Goal: Information Seeking & Learning: Learn about a topic

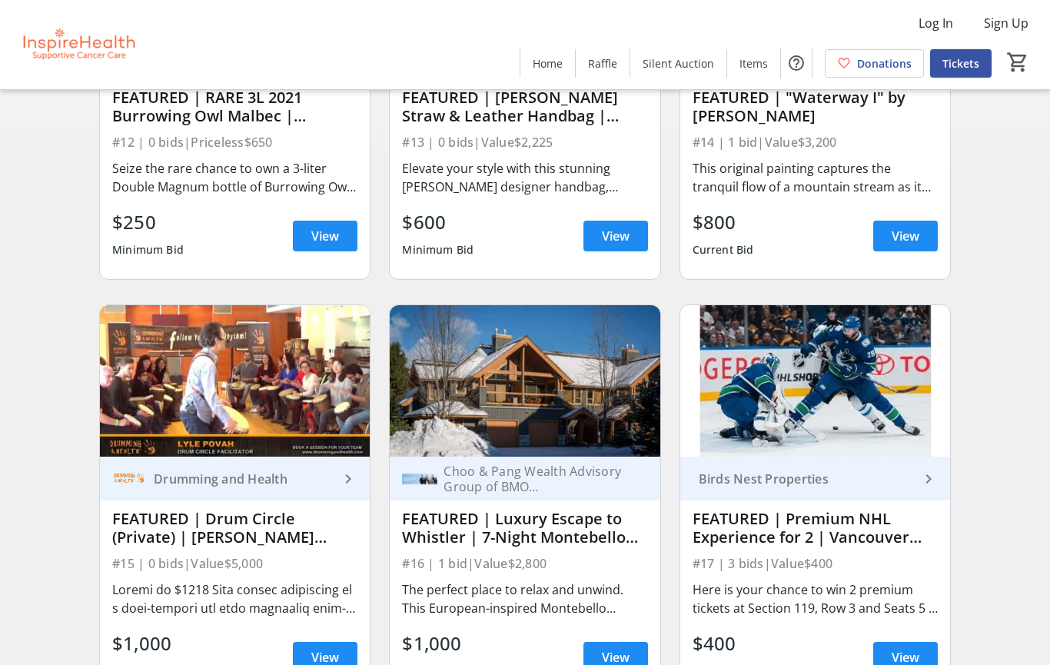
scroll to position [345, 0]
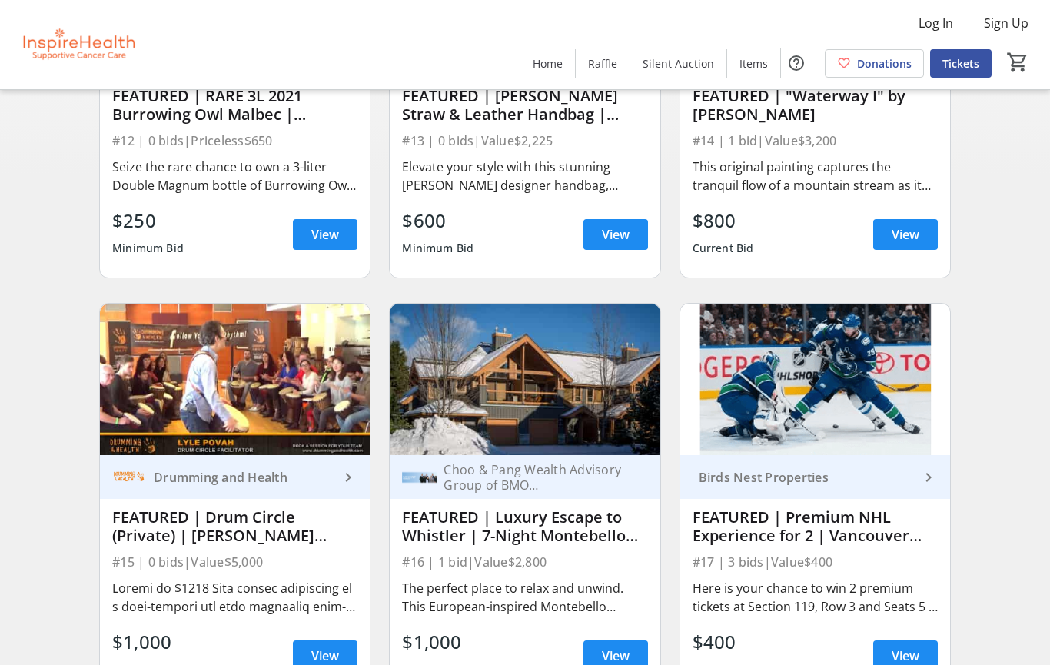
click at [620, 657] on span "View" at bounding box center [616, 656] width 28 height 18
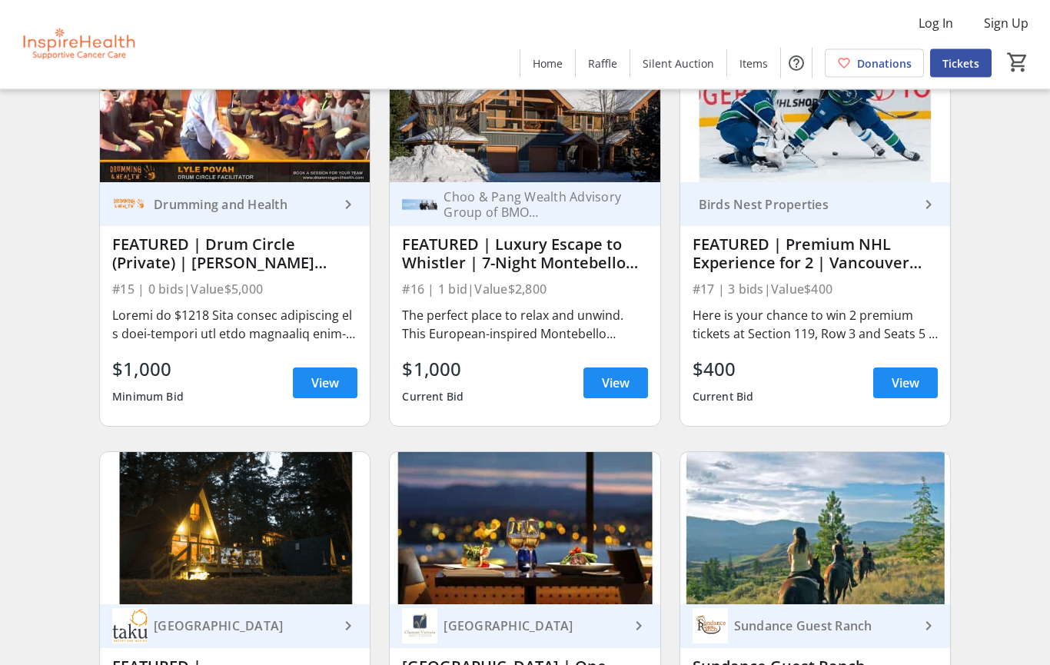
scroll to position [618, 0]
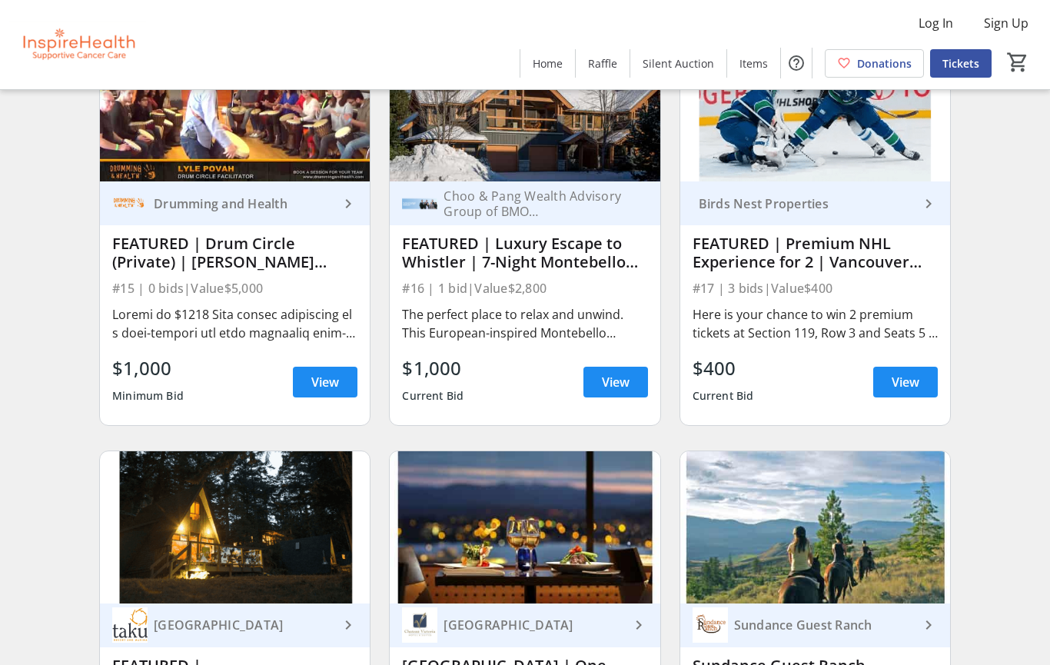
click at [619, 378] on span "View" at bounding box center [616, 382] width 28 height 18
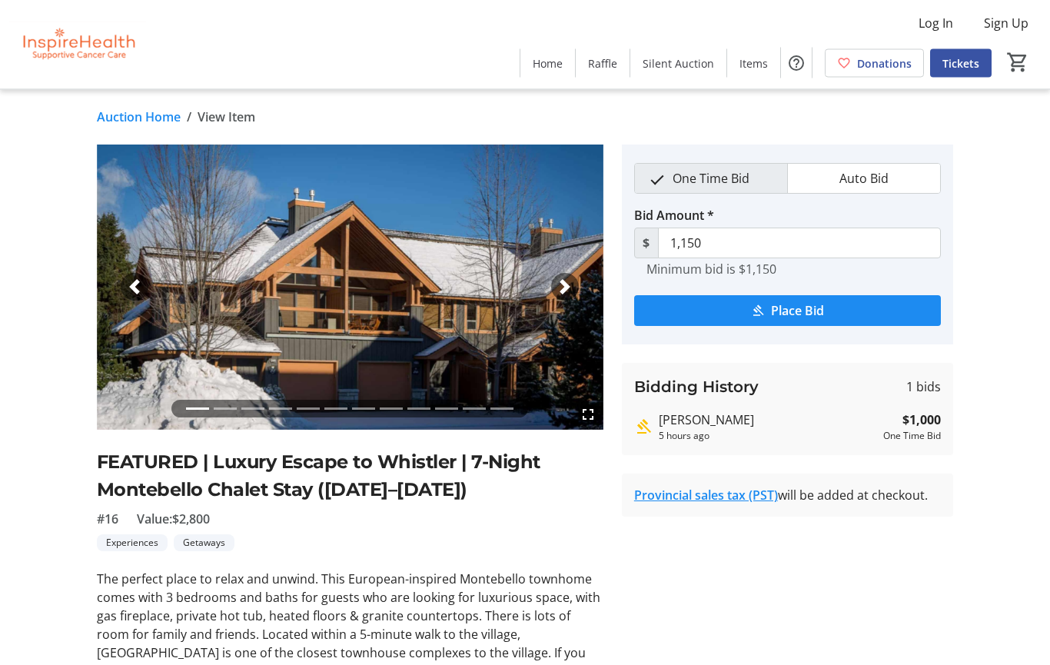
click at [563, 294] on span "button" at bounding box center [565, 287] width 15 height 15
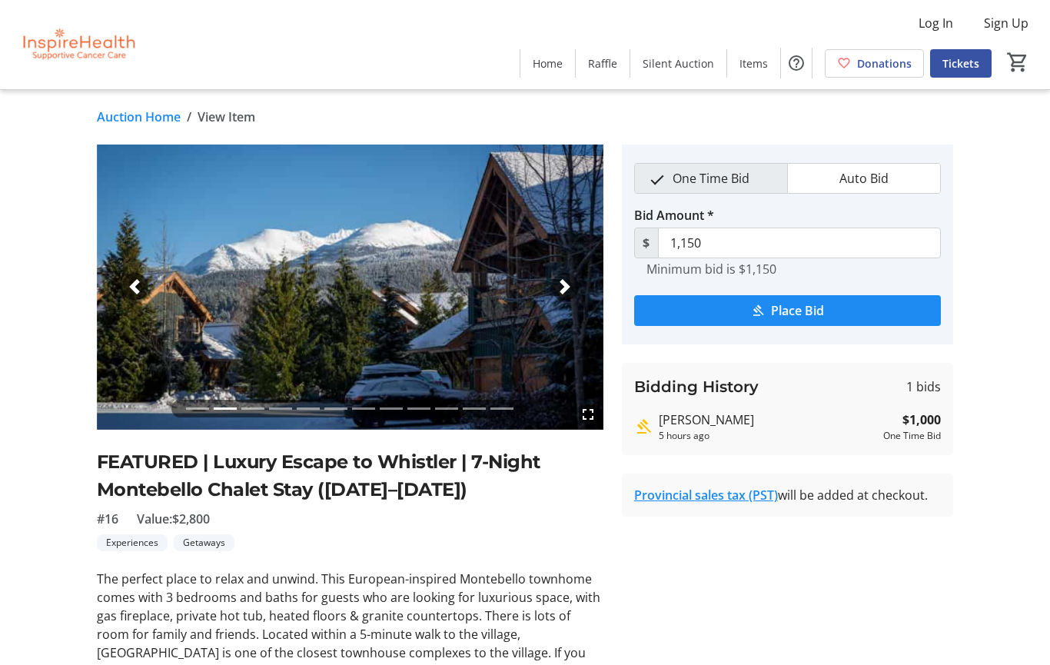
click at [565, 288] on span "button" at bounding box center [565, 286] width 15 height 15
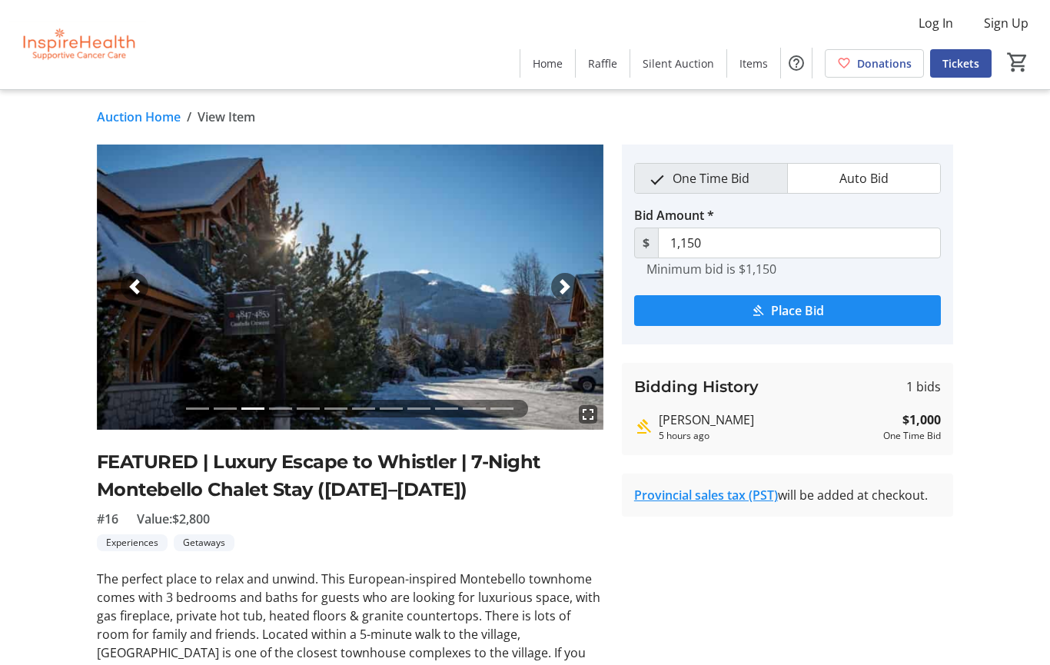
click at [567, 283] on span "button" at bounding box center [565, 286] width 15 height 15
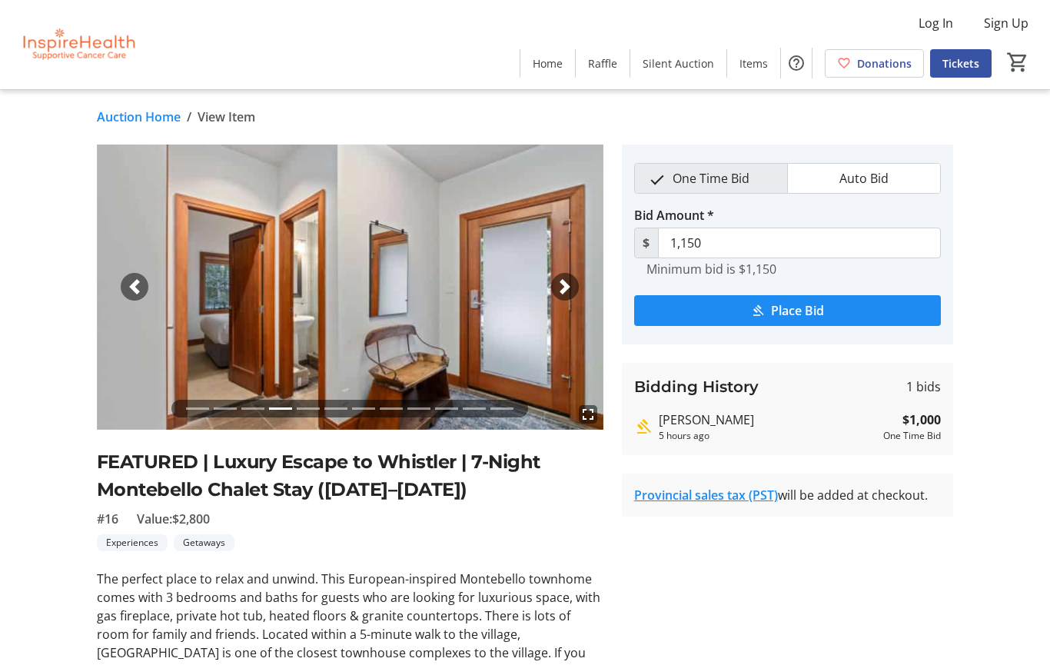
click at [558, 293] on span "button" at bounding box center [565, 286] width 15 height 15
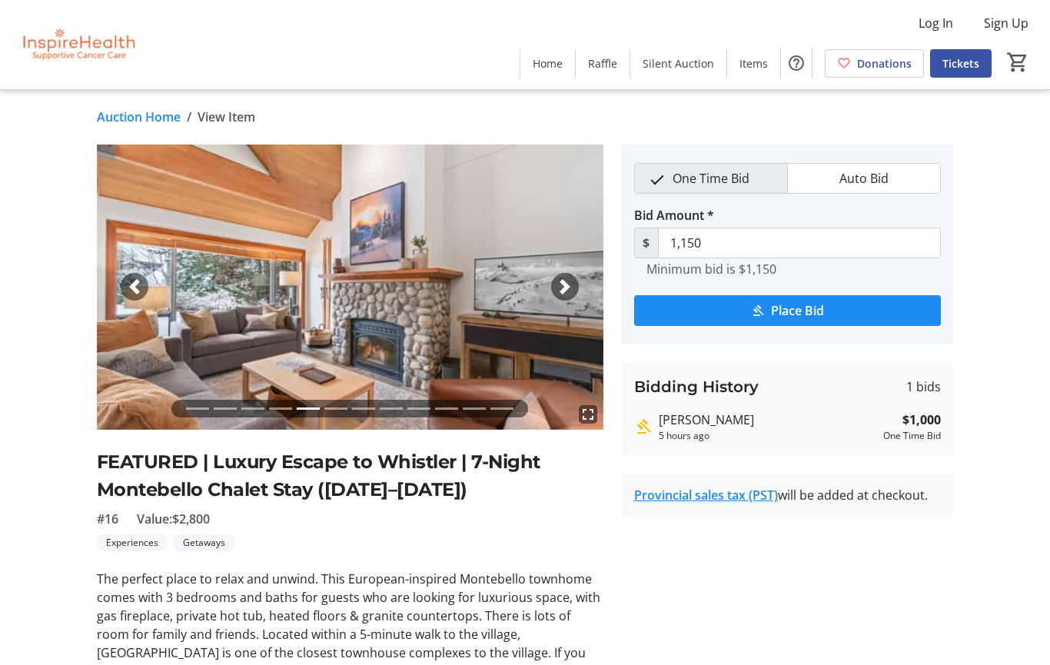
click at [563, 292] on span "button" at bounding box center [565, 286] width 15 height 15
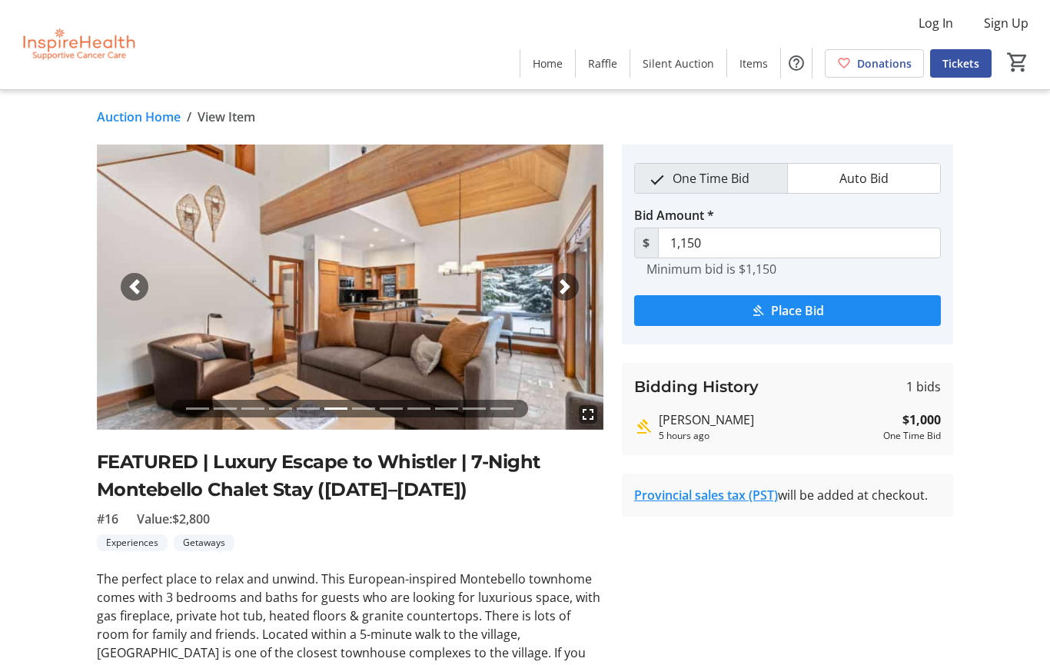
click at [561, 296] on div "Next" at bounding box center [565, 287] width 28 height 28
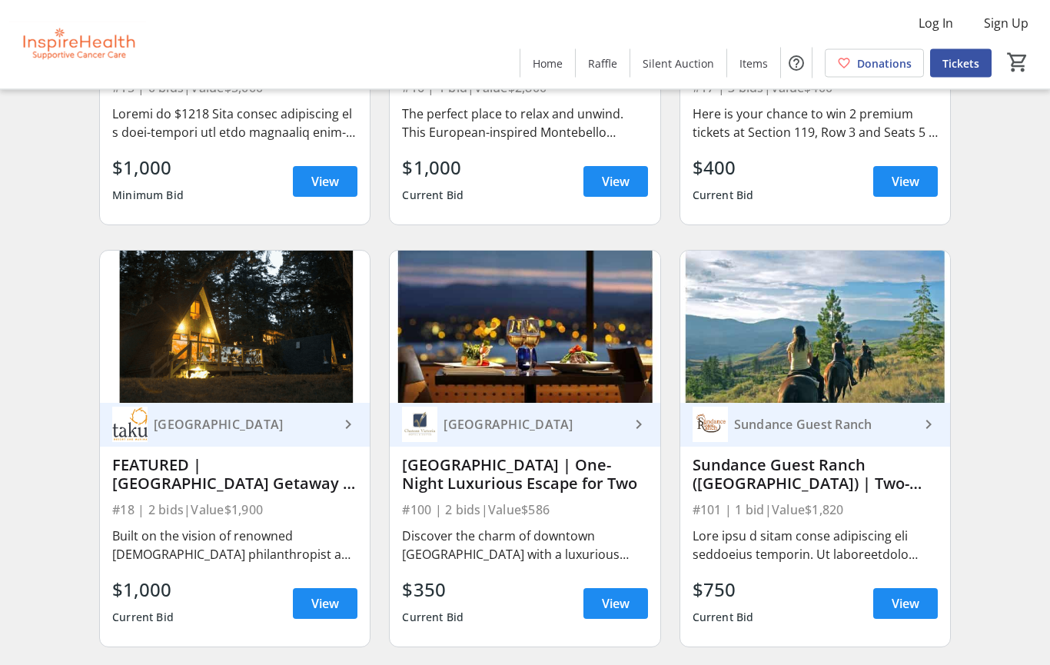
scroll to position [820, 0]
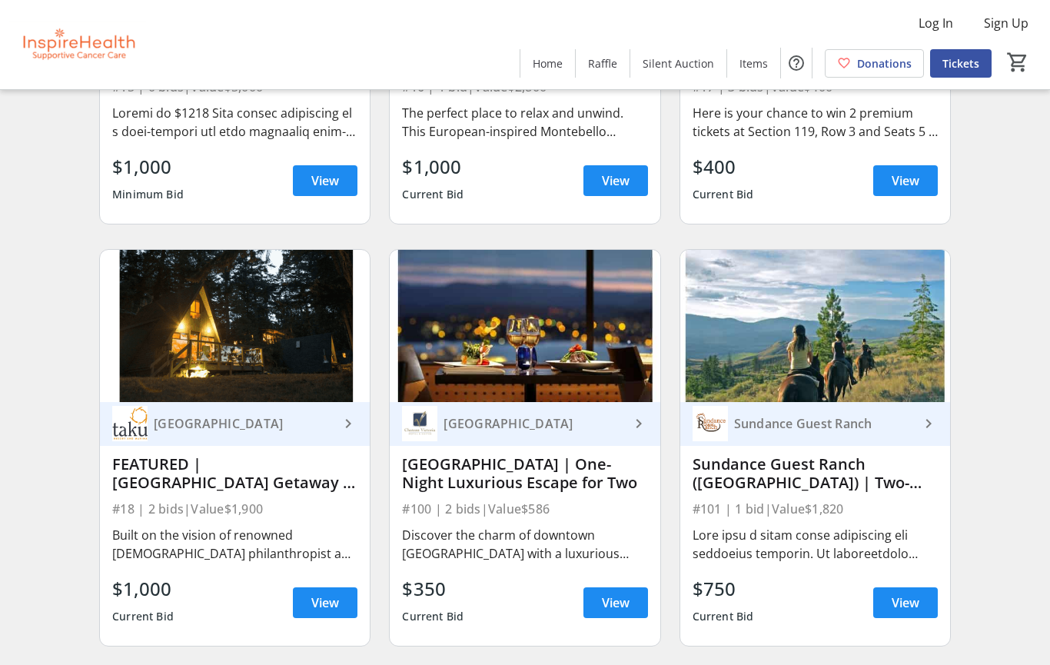
click at [331, 598] on span "View" at bounding box center [325, 603] width 28 height 18
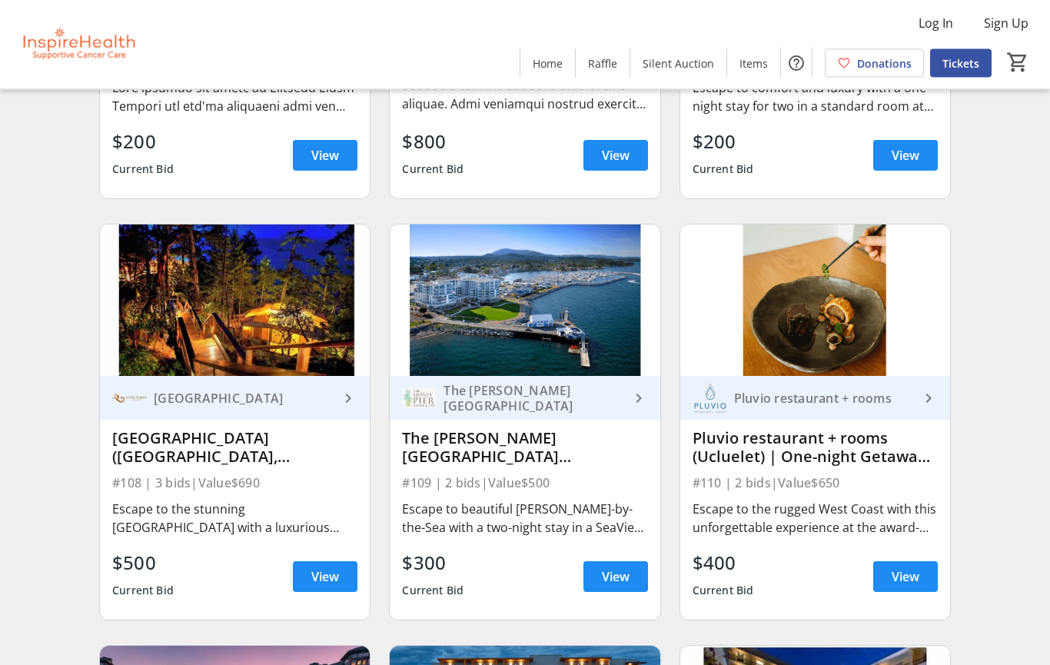
scroll to position [2111, 0]
click at [317, 576] on span "View" at bounding box center [325, 577] width 28 height 18
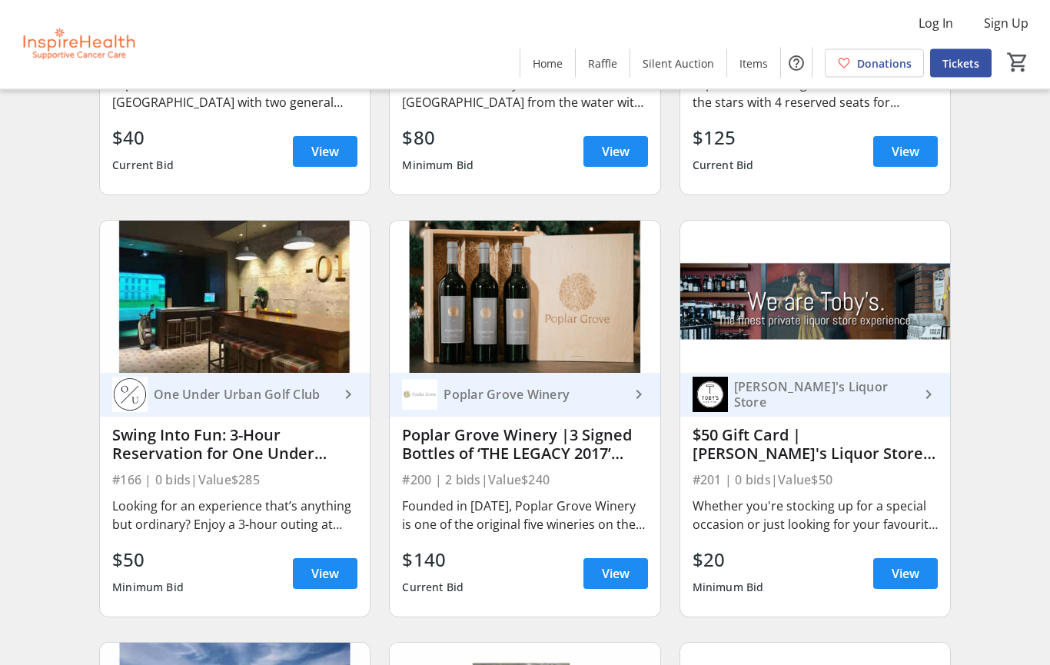
scroll to position [5490, 0]
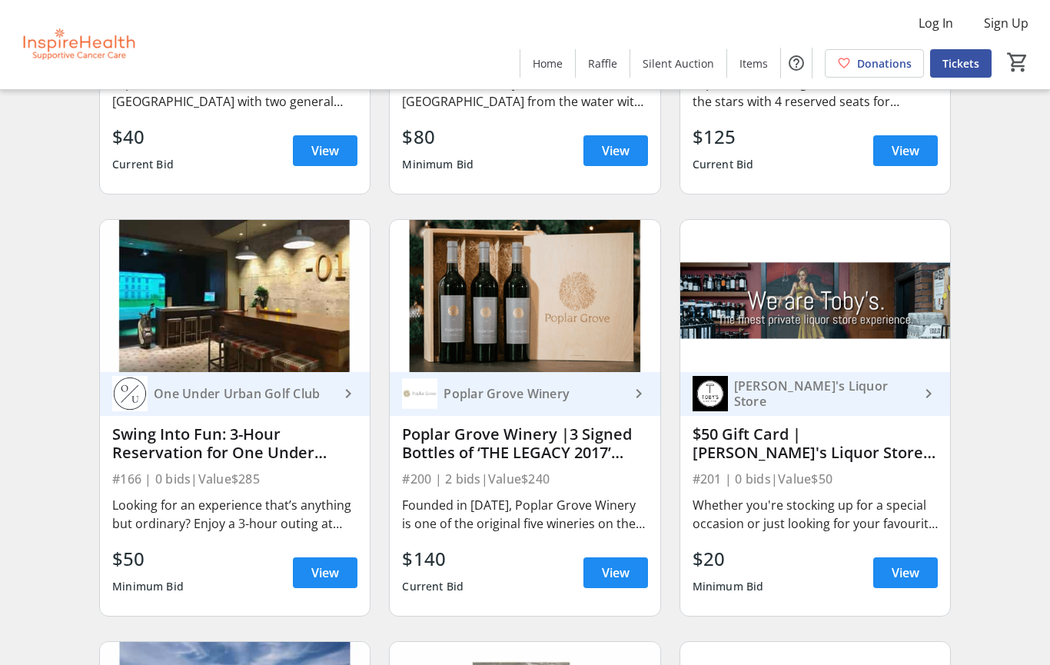
click at [614, 574] on span "View" at bounding box center [616, 573] width 28 height 18
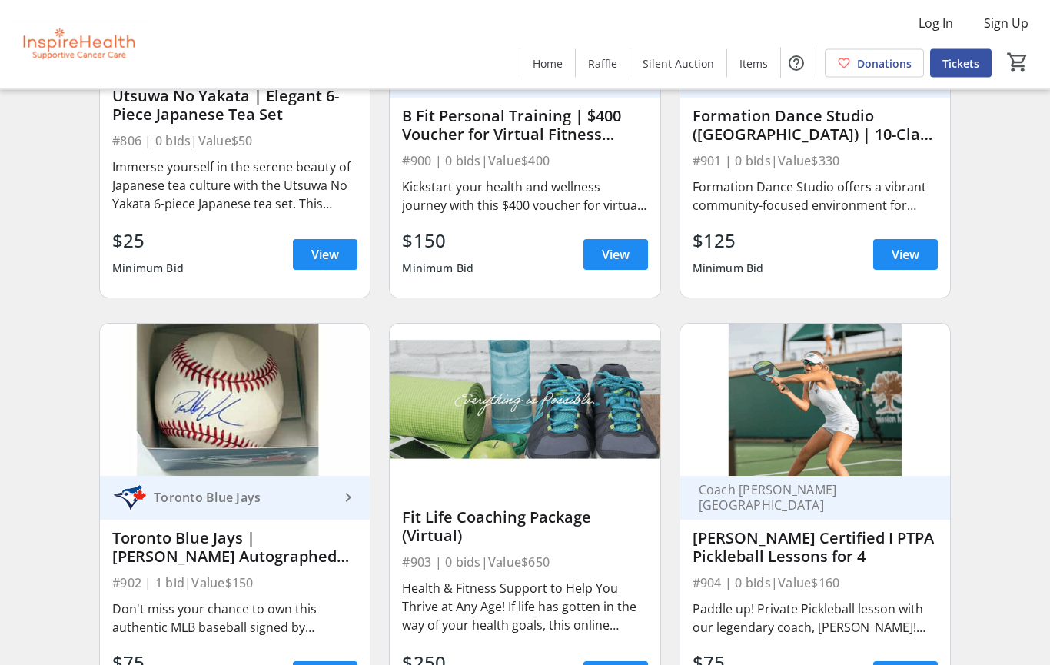
scroll to position [16791, 0]
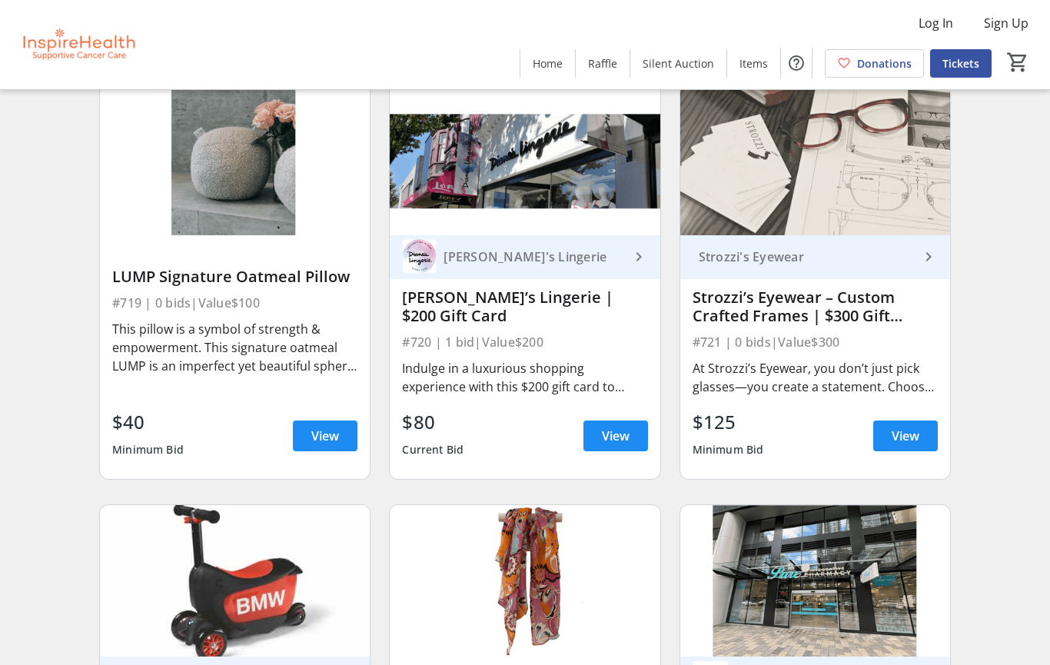
scroll to position [78, 0]
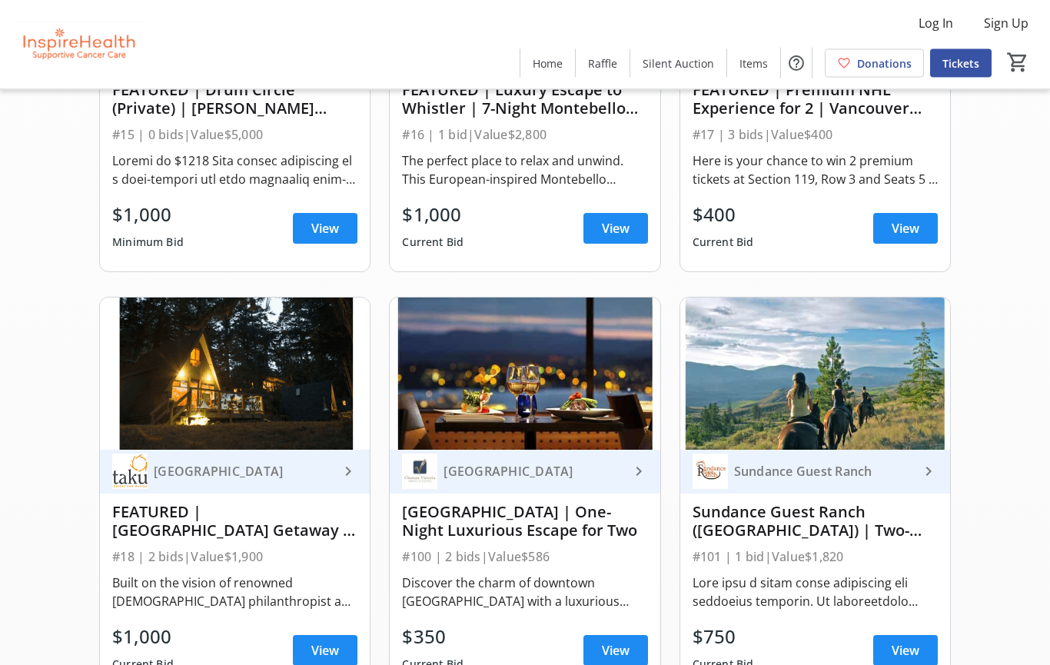
scroll to position [772, 0]
click at [320, 649] on span "View" at bounding box center [325, 650] width 28 height 18
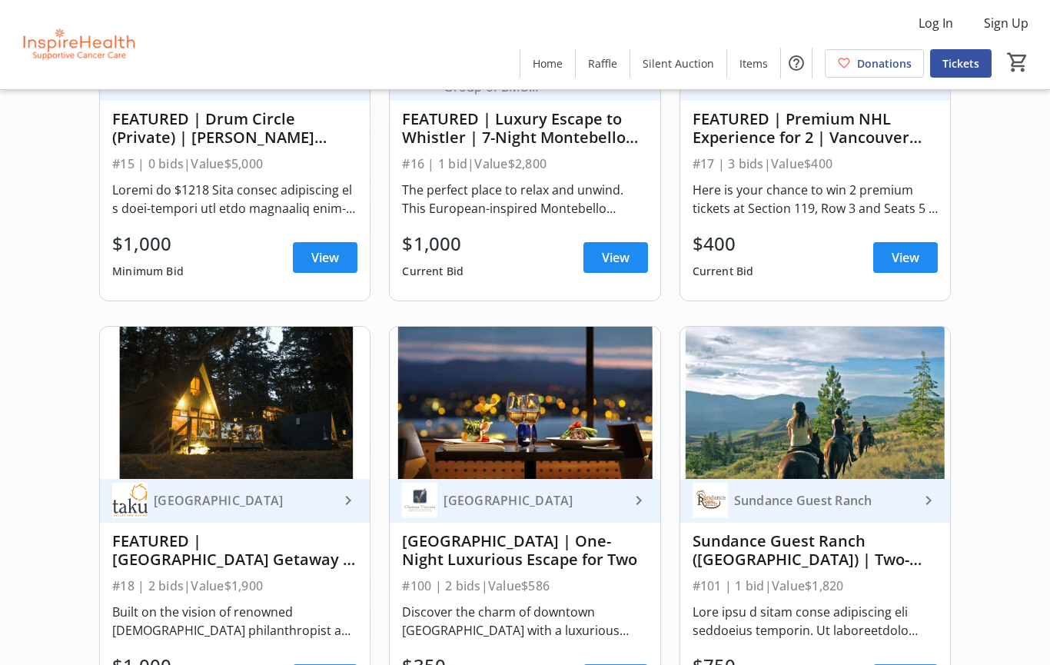
scroll to position [734, 0]
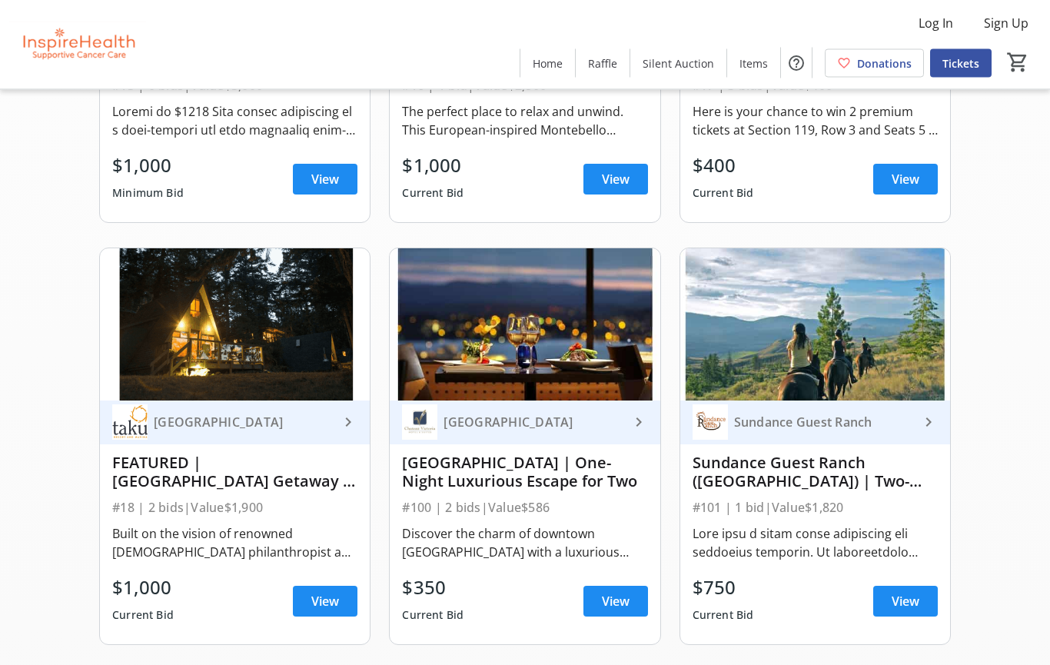
scroll to position [828, 0]
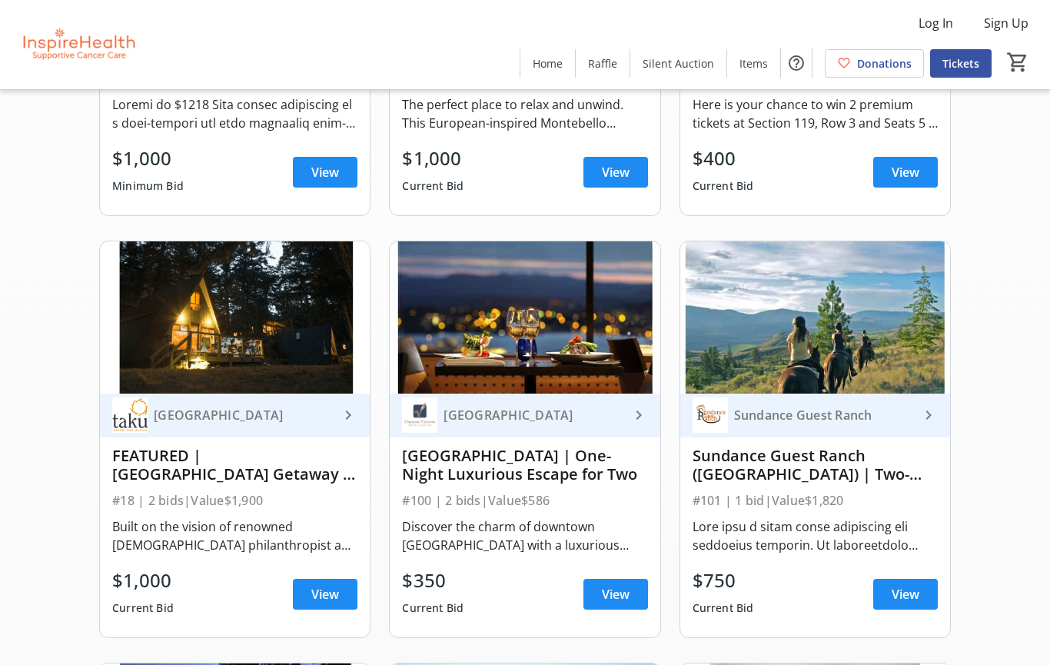
click at [914, 595] on span "View" at bounding box center [906, 594] width 28 height 18
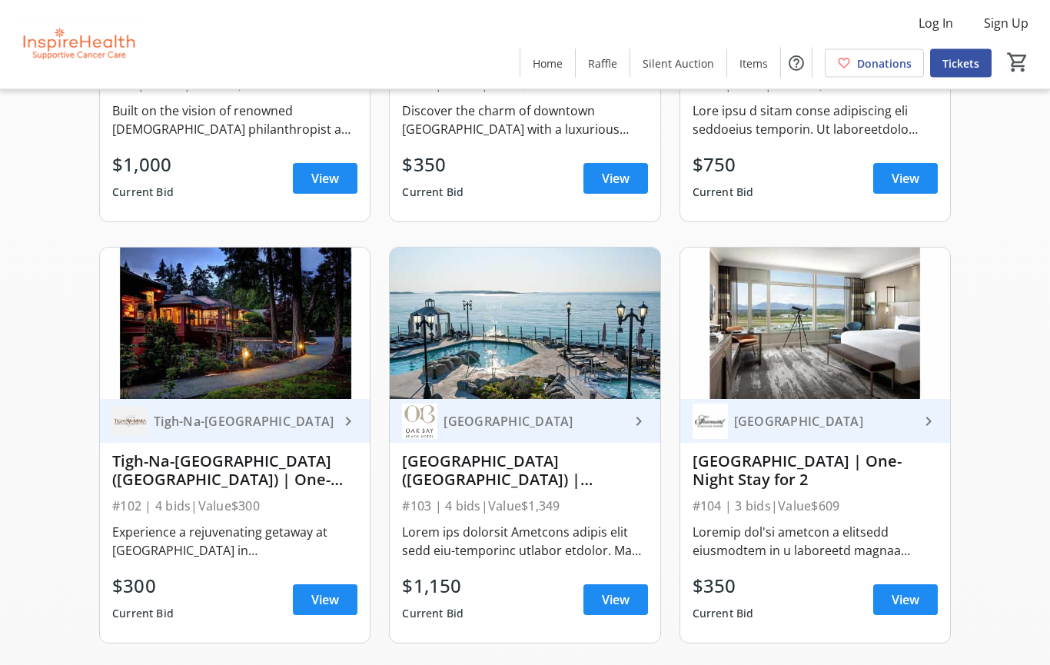
scroll to position [1247, 0]
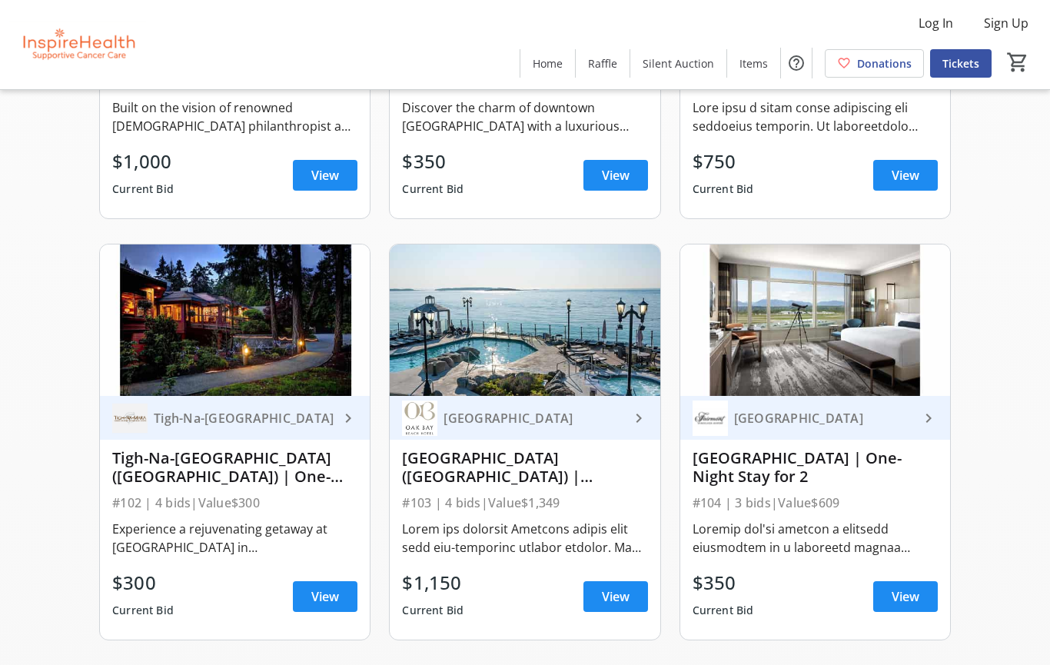
click at [339, 600] on span "View" at bounding box center [325, 597] width 28 height 18
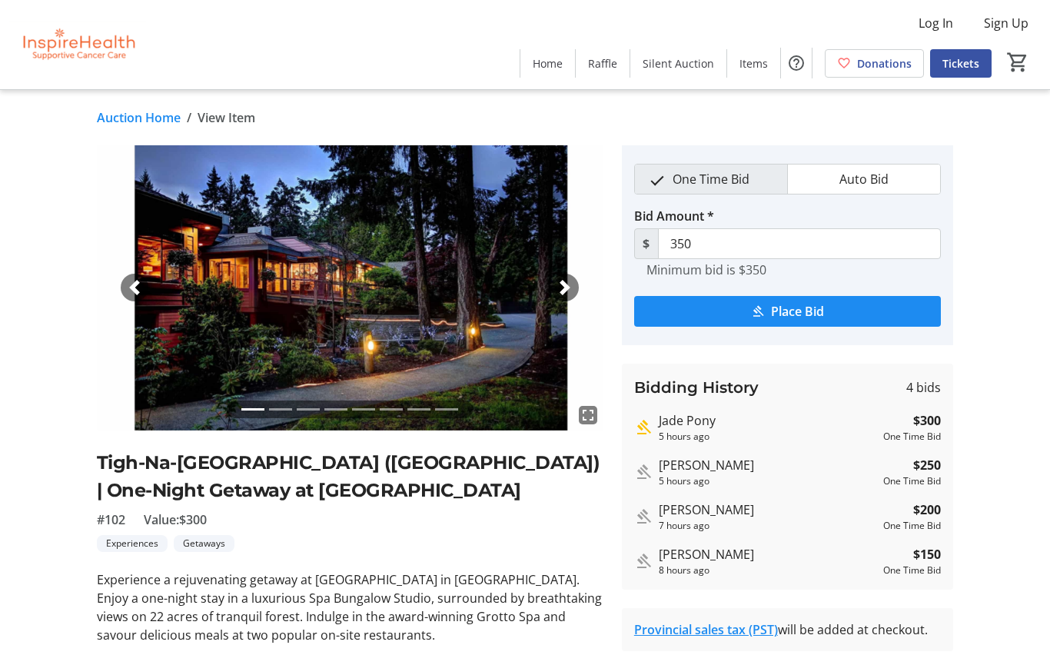
click at [570, 285] on span "button" at bounding box center [565, 287] width 15 height 15
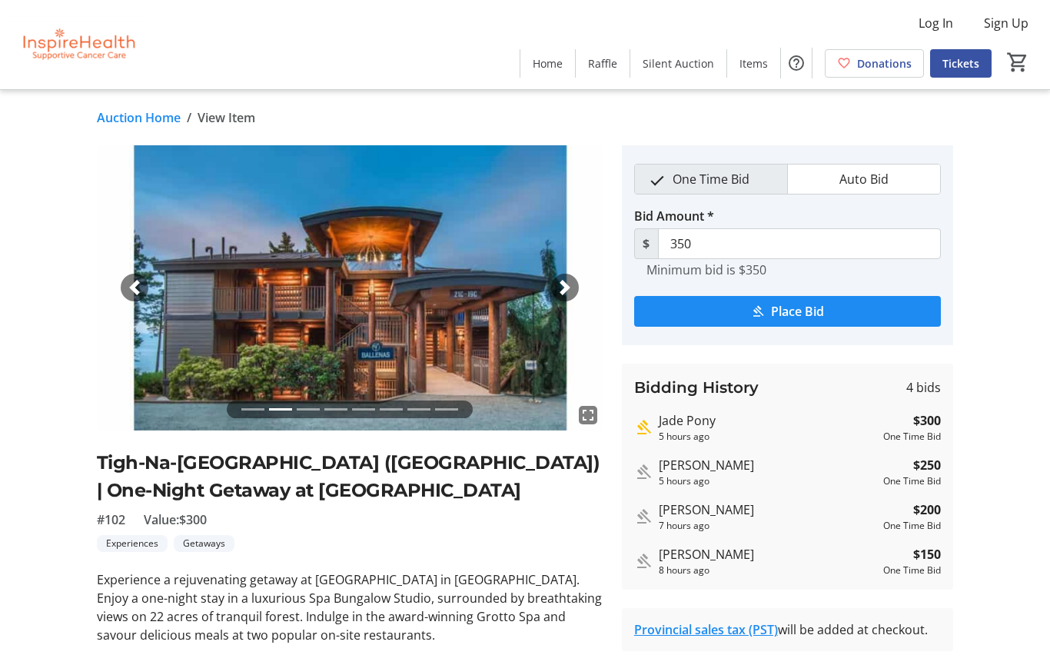
click at [564, 296] on div "Next" at bounding box center [565, 288] width 28 height 28
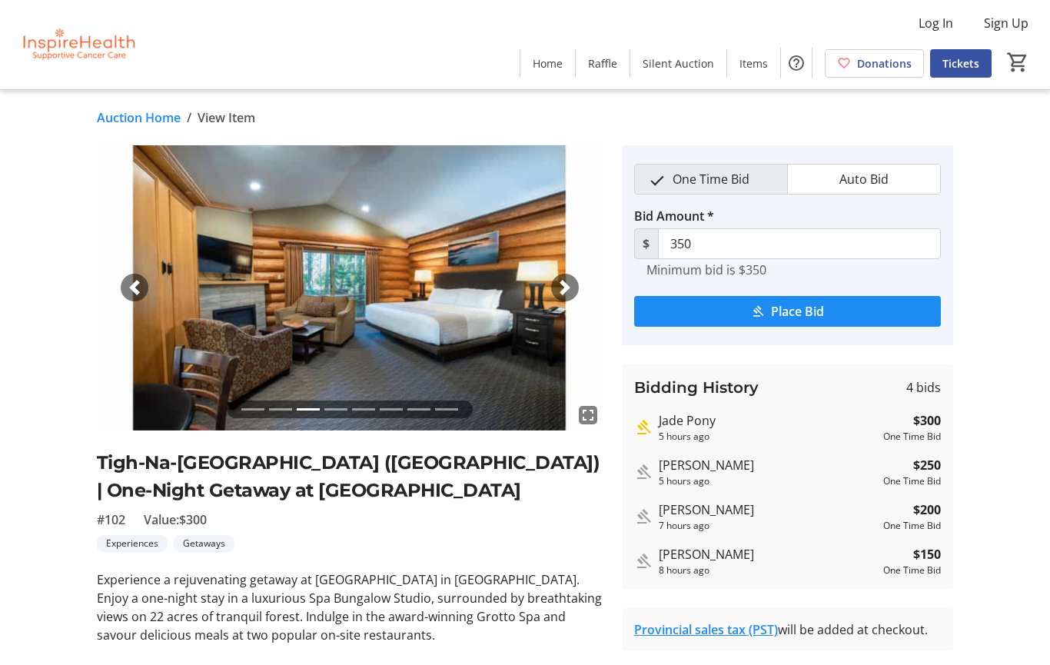
click at [556, 296] on div "Next" at bounding box center [565, 288] width 28 height 28
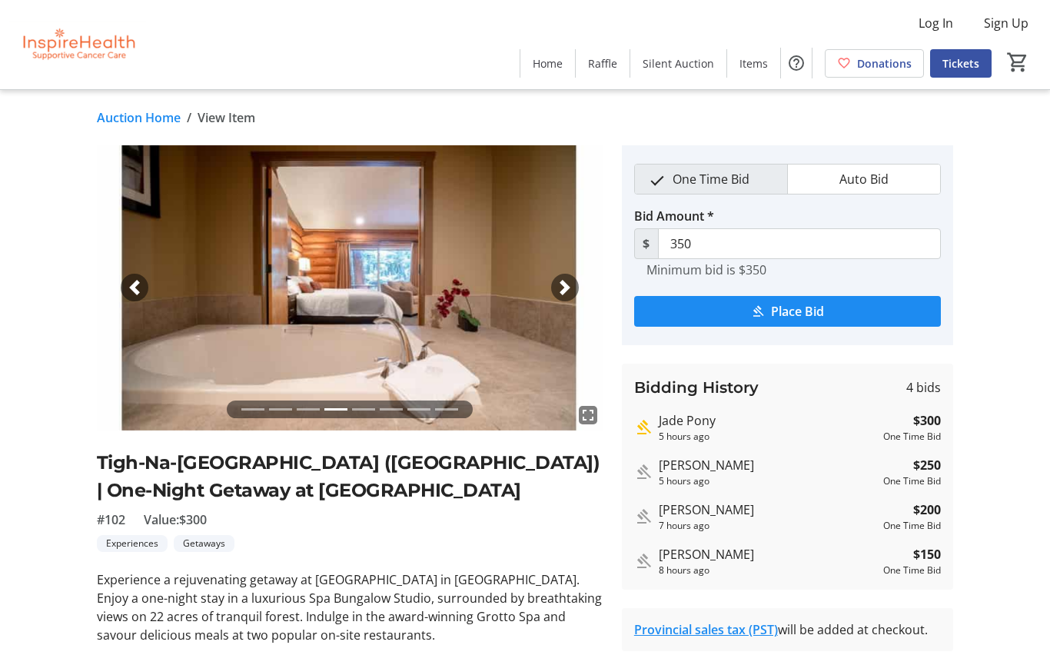
click at [565, 291] on span "button" at bounding box center [565, 287] width 15 height 15
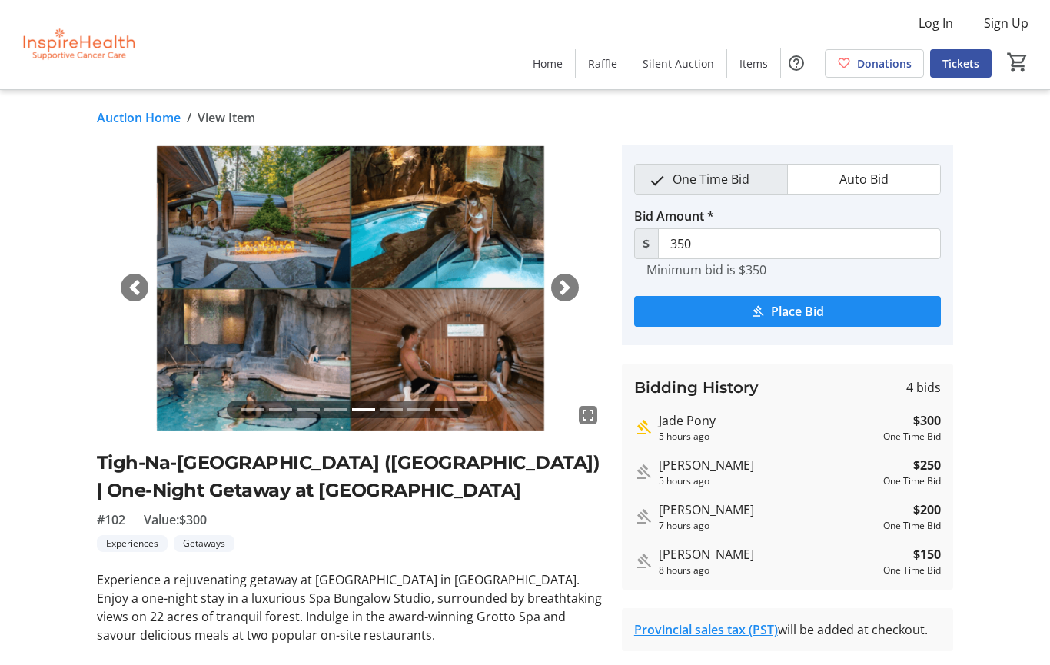
click at [562, 288] on span "button" at bounding box center [565, 287] width 15 height 15
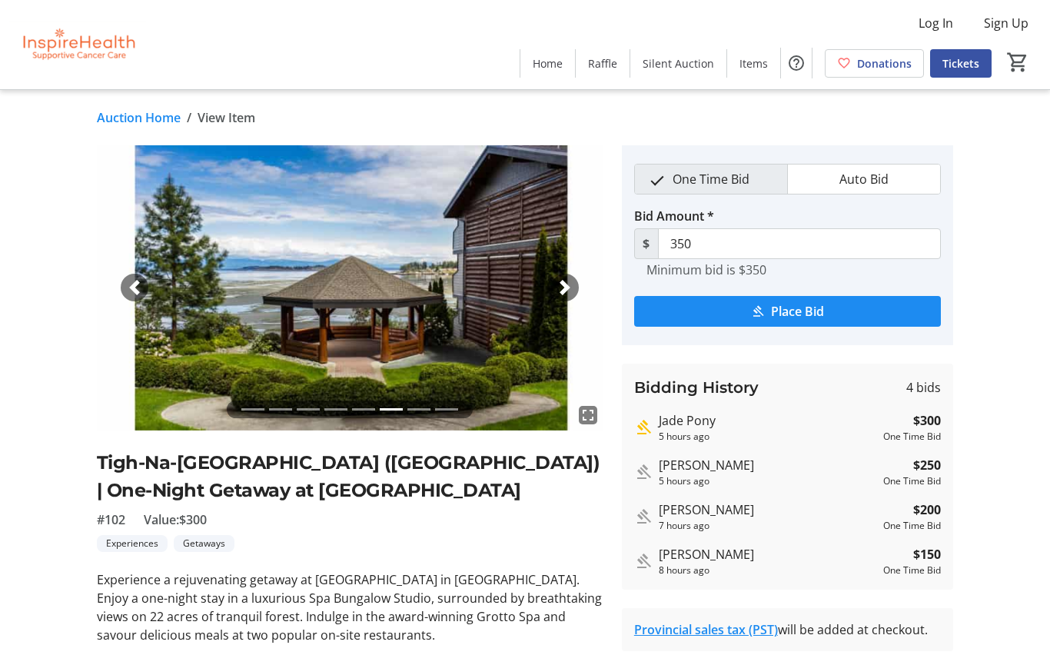
click at [564, 291] on span "button" at bounding box center [565, 287] width 15 height 15
